Goal: Check status: Check status

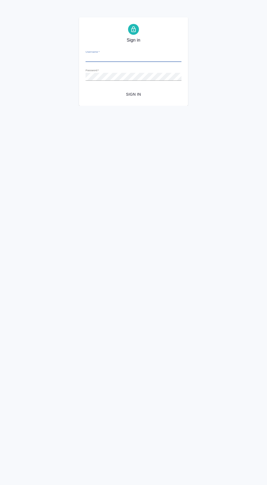
type input "d.valeev@awatera.com"
click at [149, 95] on span "Sign in" at bounding box center [133, 94] width 87 height 7
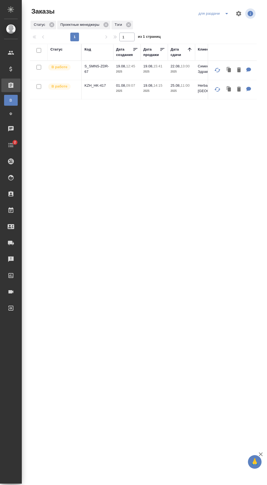
click at [224, 16] on icon "split button" at bounding box center [226, 13] width 7 height 7
click at [222, 36] on li "мои заказы" at bounding box center [214, 33] width 38 height 9
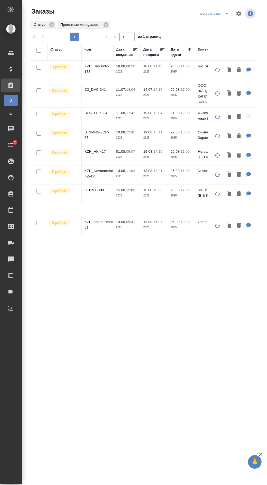
click at [103, 89] on p "C3_DVC-341" at bounding box center [97, 89] width 26 height 5
click at [259, 256] on div ".cls-1 fill:#fff; AWATERA Валеев Динар Клиенты Спецификации Заказы В Все заказы…" at bounding box center [133, 242] width 267 height 485
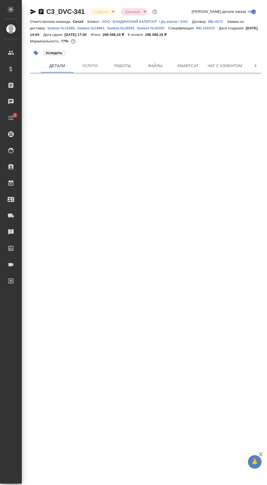
select select "RU"
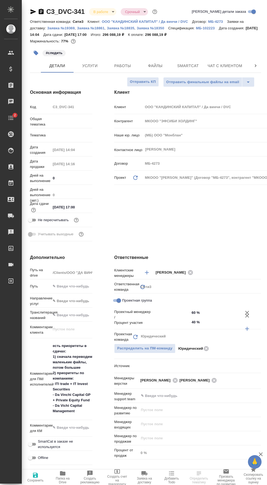
click at [124, 64] on span "Работы" at bounding box center [122, 66] width 26 height 7
type textarea "x"
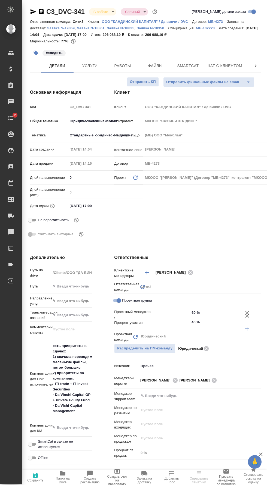
type input "[PERSON_NAME]"
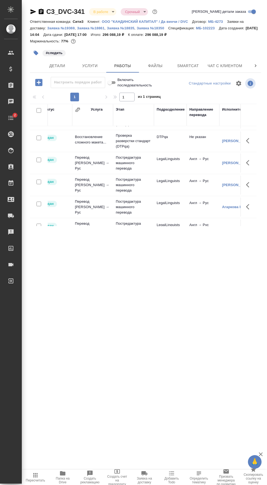
scroll to position [104, 0]
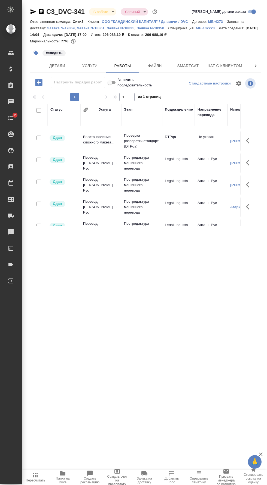
click at [187, 66] on span "Smartcat" at bounding box center [188, 66] width 26 height 7
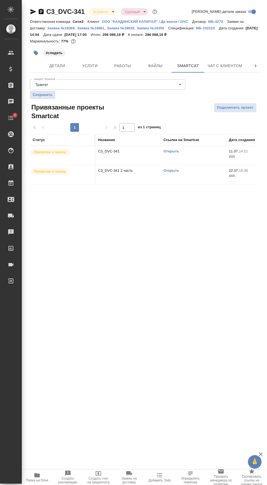
click at [177, 169] on link "Открыть" at bounding box center [171, 171] width 16 height 4
